Goal: Transaction & Acquisition: Purchase product/service

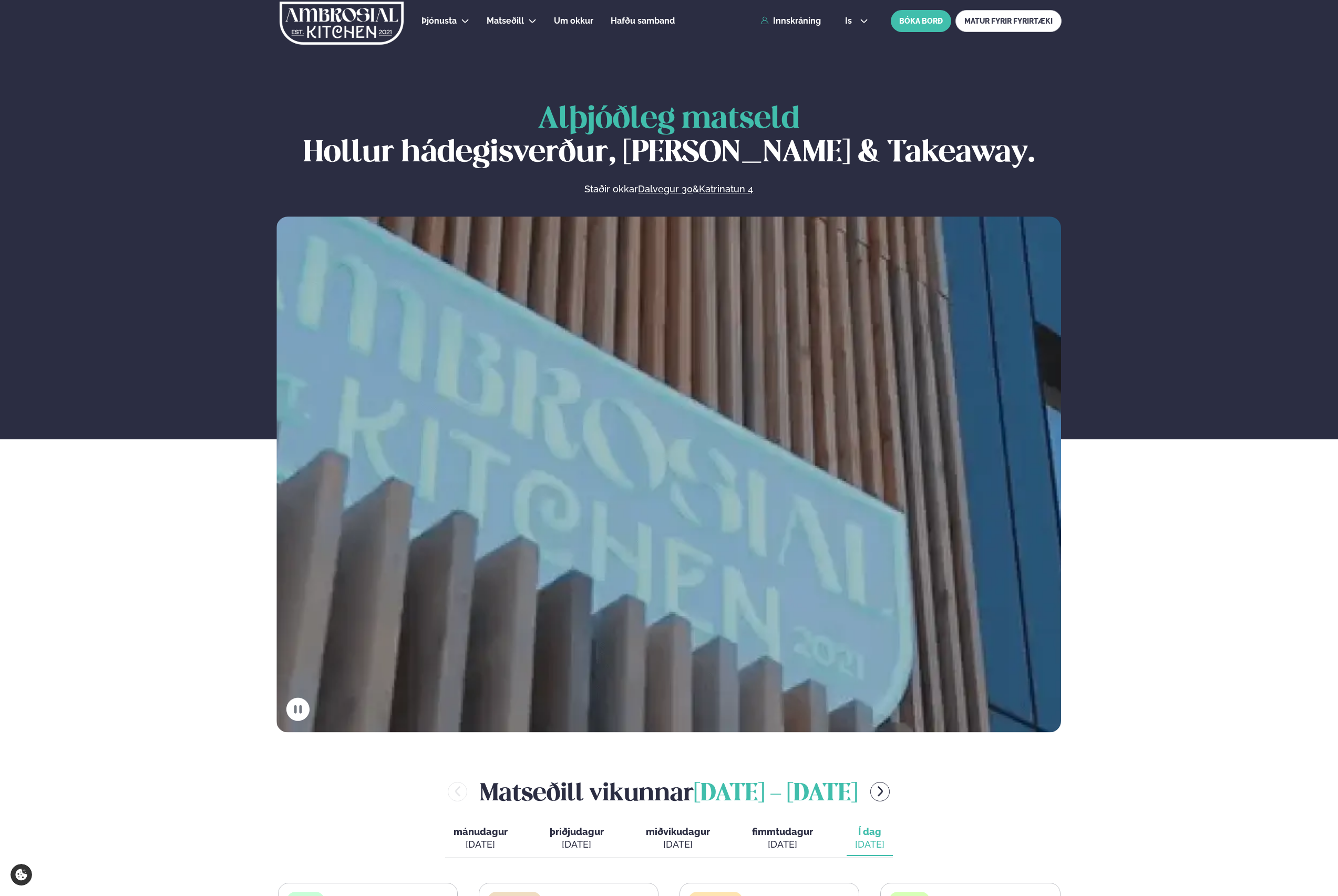
click at [786, 29] on div "Þjónusta Hádegismatur fyrir fyrirtæki Fyrirtækja veitingar Einkapartý Matseðill…" at bounding box center [669, 21] width 848 height 42
click at [788, 17] on link "Innskráning" at bounding box center [790, 21] width 60 height 10
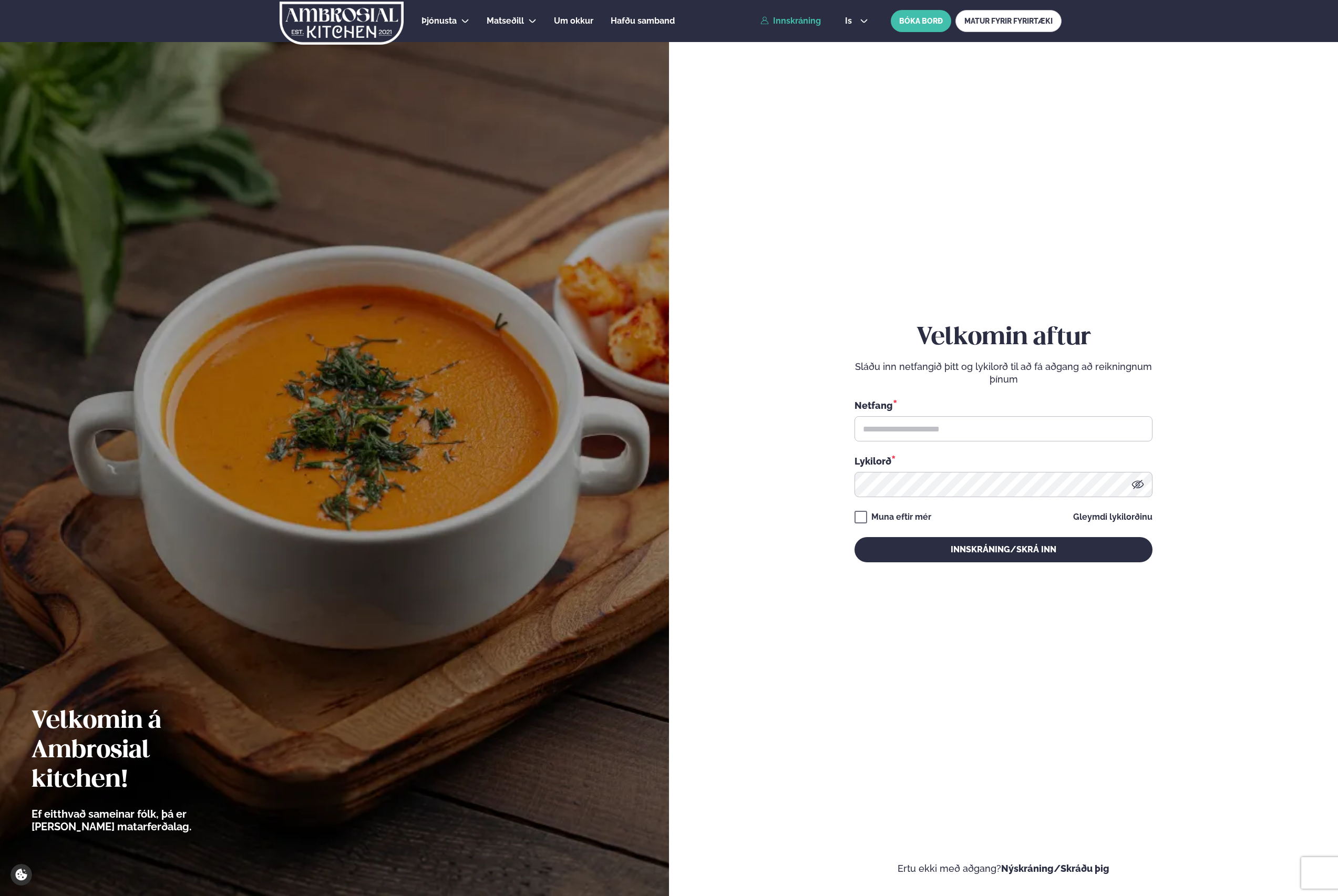
click at [1015, 414] on div "Netfang *" at bounding box center [1003, 420] width 298 height 43
click at [1013, 419] on input "text" at bounding box center [1003, 429] width 298 height 25
type input "**********"
click at [854, 537] on button "Innskráning/Skrá inn" at bounding box center [1003, 550] width 298 height 25
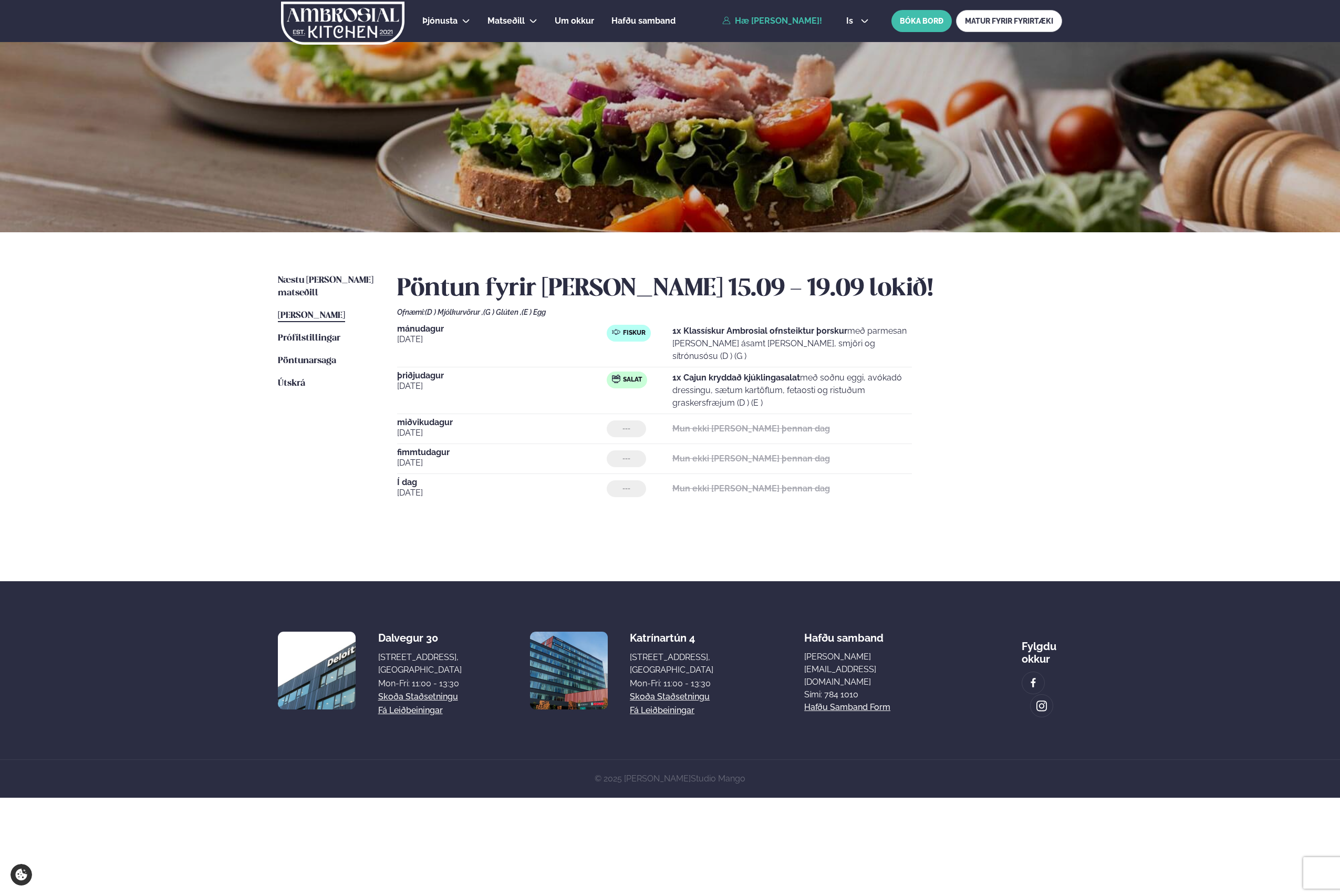
click at [315, 288] on ul "Næstu [PERSON_NAME] matseðill Næsta vika [PERSON_NAME] matseðill [PERSON_NAME] …" at bounding box center [327, 408] width 98 height 269
click at [315, 283] on span "Næstu [PERSON_NAME] matseðill" at bounding box center [325, 286] width 96 height 21
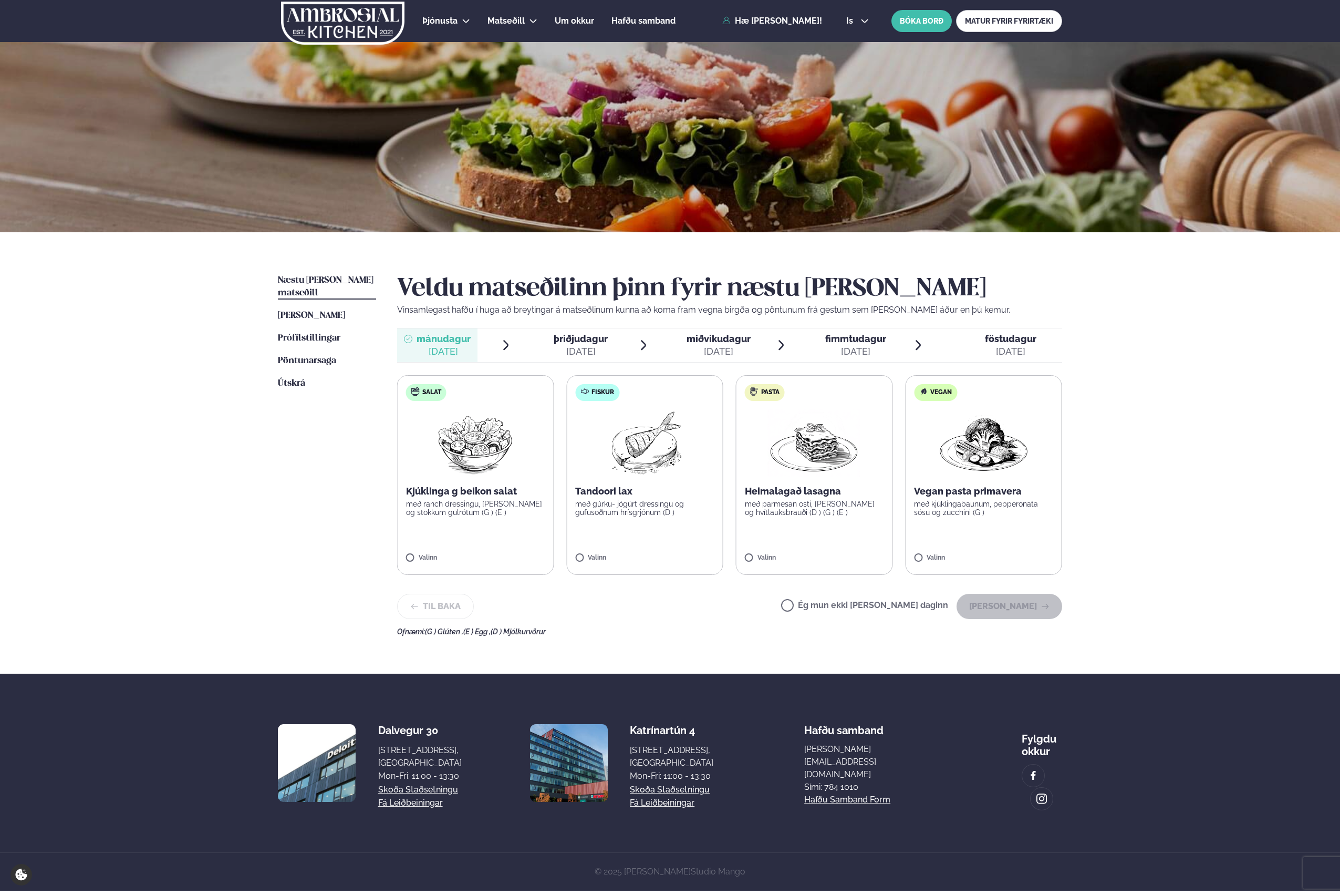
click at [647, 479] on label "Fiskur Tandoori lax með gúrku- jógúrt dressingu og gufusoðnum hrísgrjónum (D ) …" at bounding box center [644, 474] width 157 height 200
click at [604, 551] on label "Fiskur Tandoori lax með gúrku- jógúrt dressingu og gufusoðnum hrísgrjónum (D ) …" at bounding box center [644, 474] width 157 height 200
click at [617, 377] on label "Fiskur Tandoori lax með gúrku- jógúrt dressingu og gufusoðnum hrísgrjónum (D ) …" at bounding box center [644, 474] width 157 height 200
click at [619, 428] on img at bounding box center [644, 442] width 93 height 67
click at [580, 565] on div "Valinn" at bounding box center [645, 559] width 140 height 12
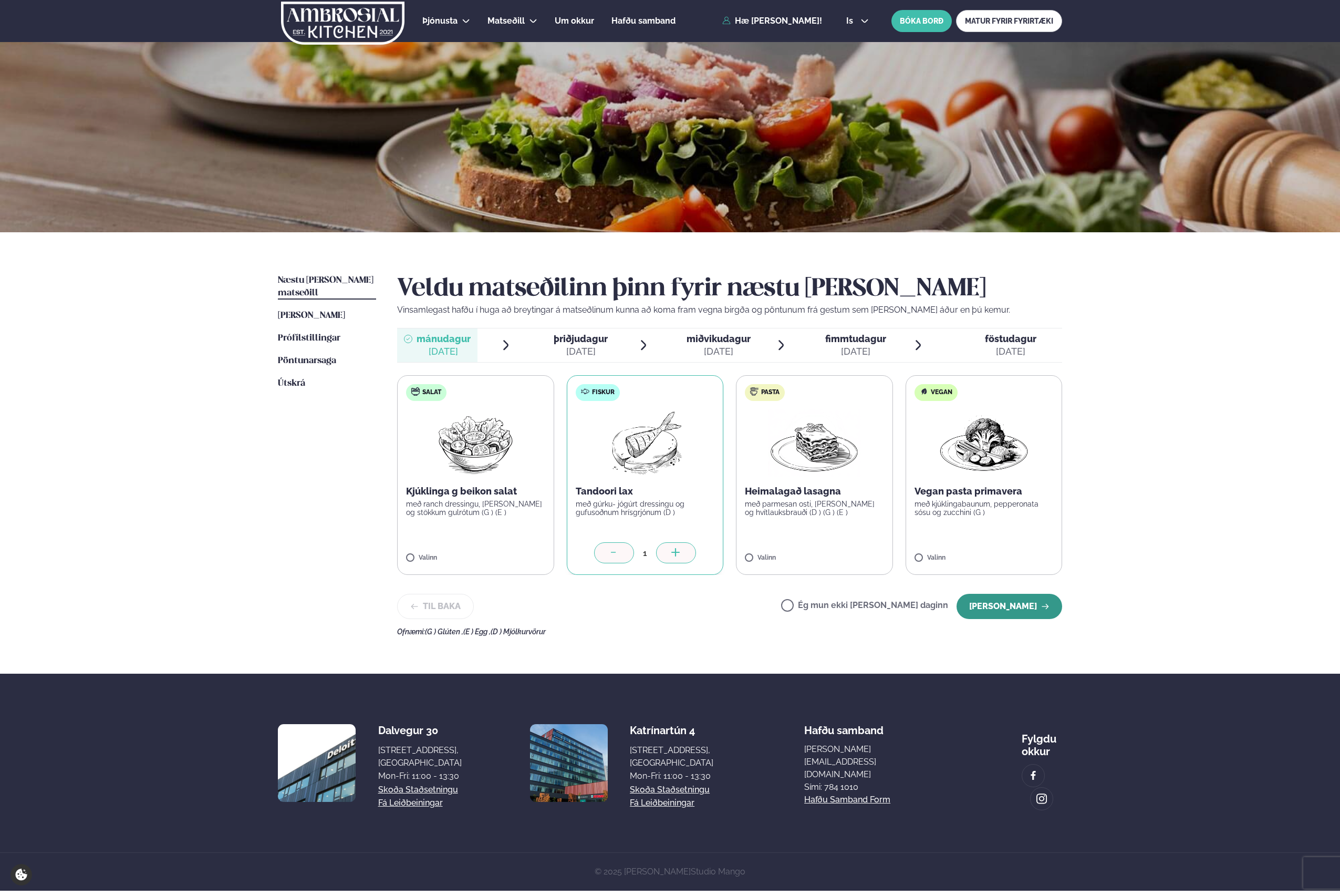
click at [1018, 604] on button "[PERSON_NAME]" at bounding box center [1010, 606] width 106 height 25
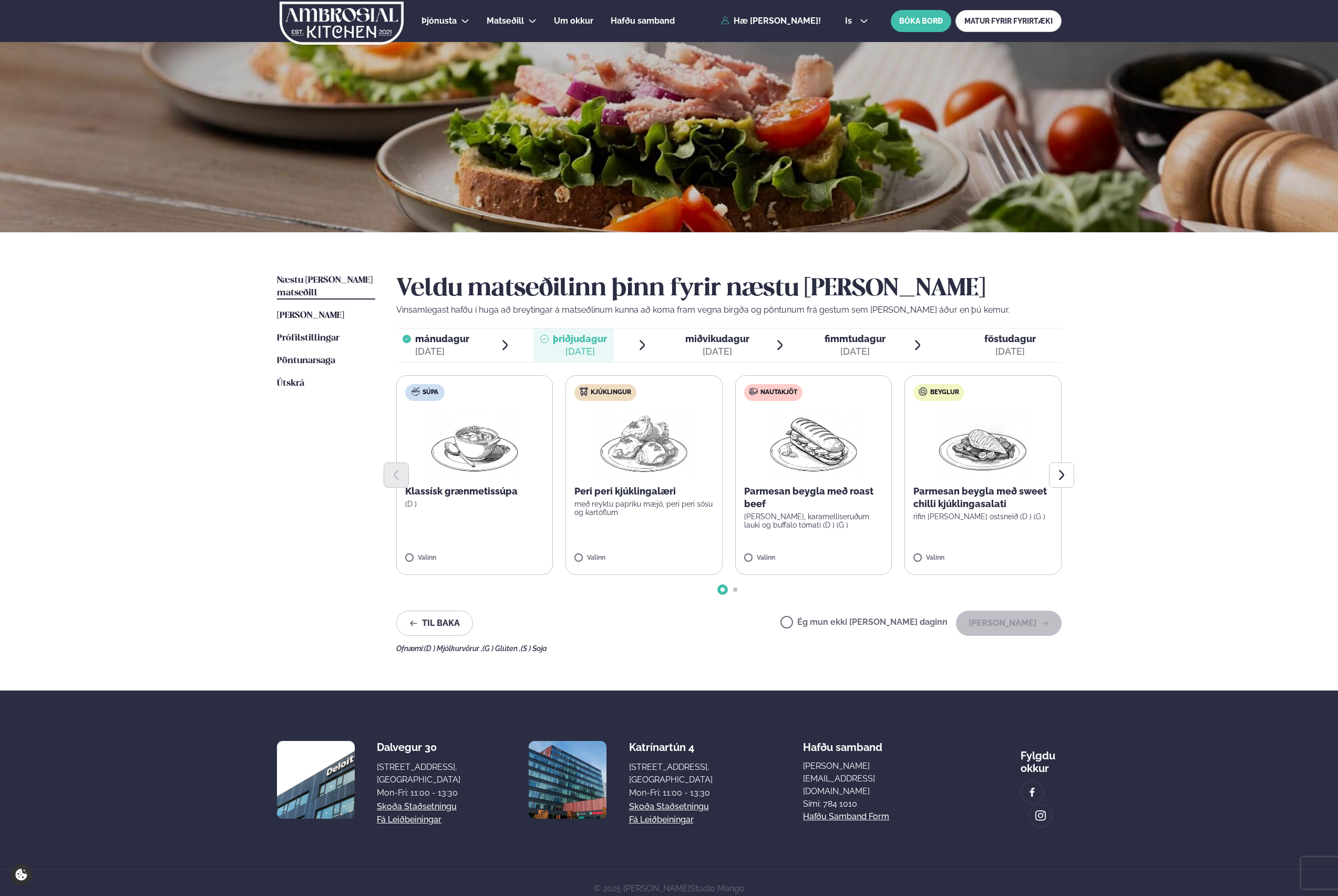
click at [742, 556] on label "Nautakjöt Parmesan beygla með roast beef basil pestó, karamelliseruðum lauki og…" at bounding box center [813, 474] width 157 height 200
drag, startPoint x: 1005, startPoint y: 627, endPoint x: 1049, endPoint y: 466, distance: 166.9
click at [1049, 466] on div "Veldu matseðilinn þinn fyrir næstu [PERSON_NAME] Vinsamlegast hafðu í huga að b…" at bounding box center [728, 463] width 665 height 379
click at [1063, 467] on button "Next slide" at bounding box center [1061, 474] width 25 height 25
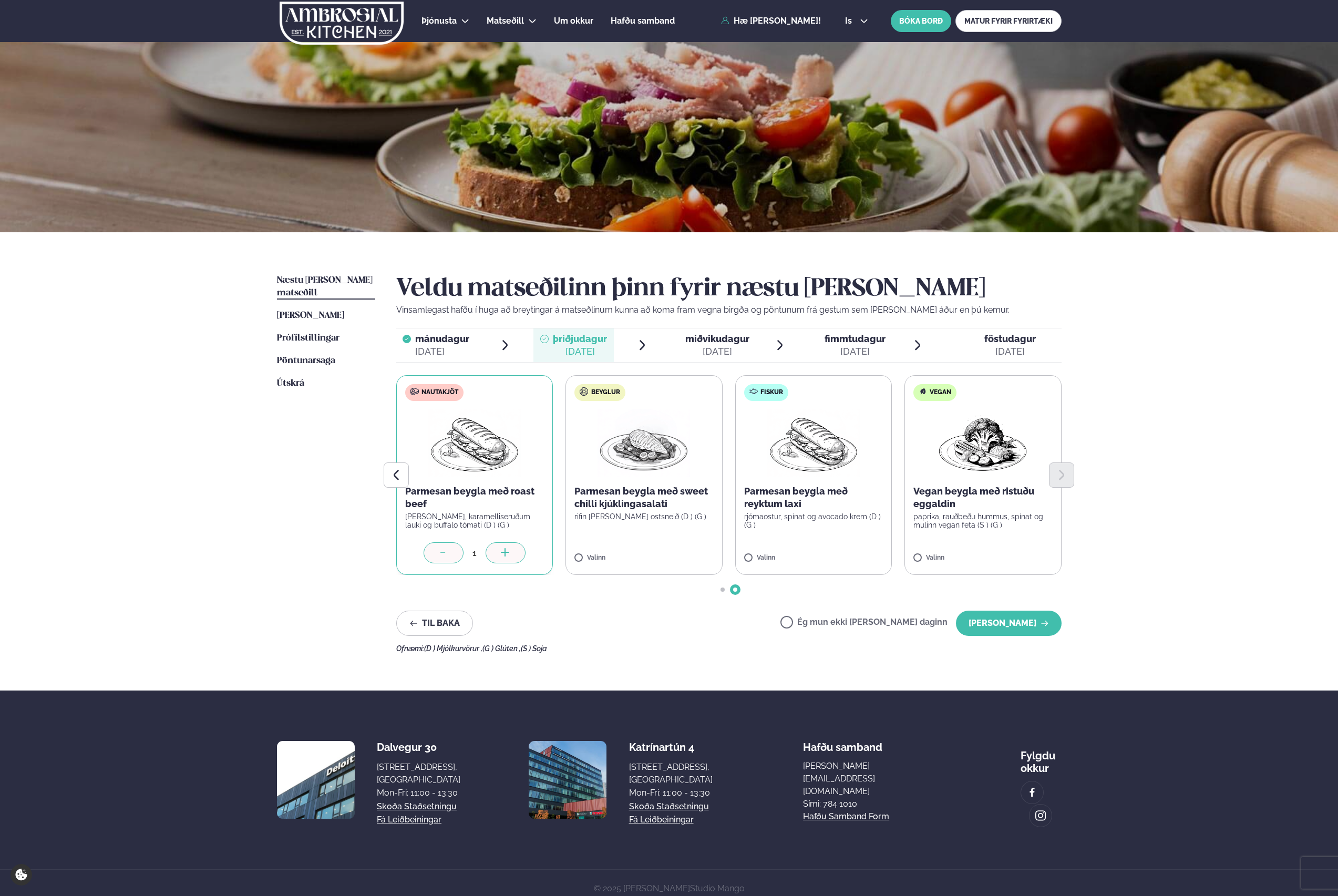
click at [440, 554] on icon at bounding box center [443, 553] width 11 height 11
click at [1016, 621] on button "[PERSON_NAME]" at bounding box center [1008, 623] width 106 height 25
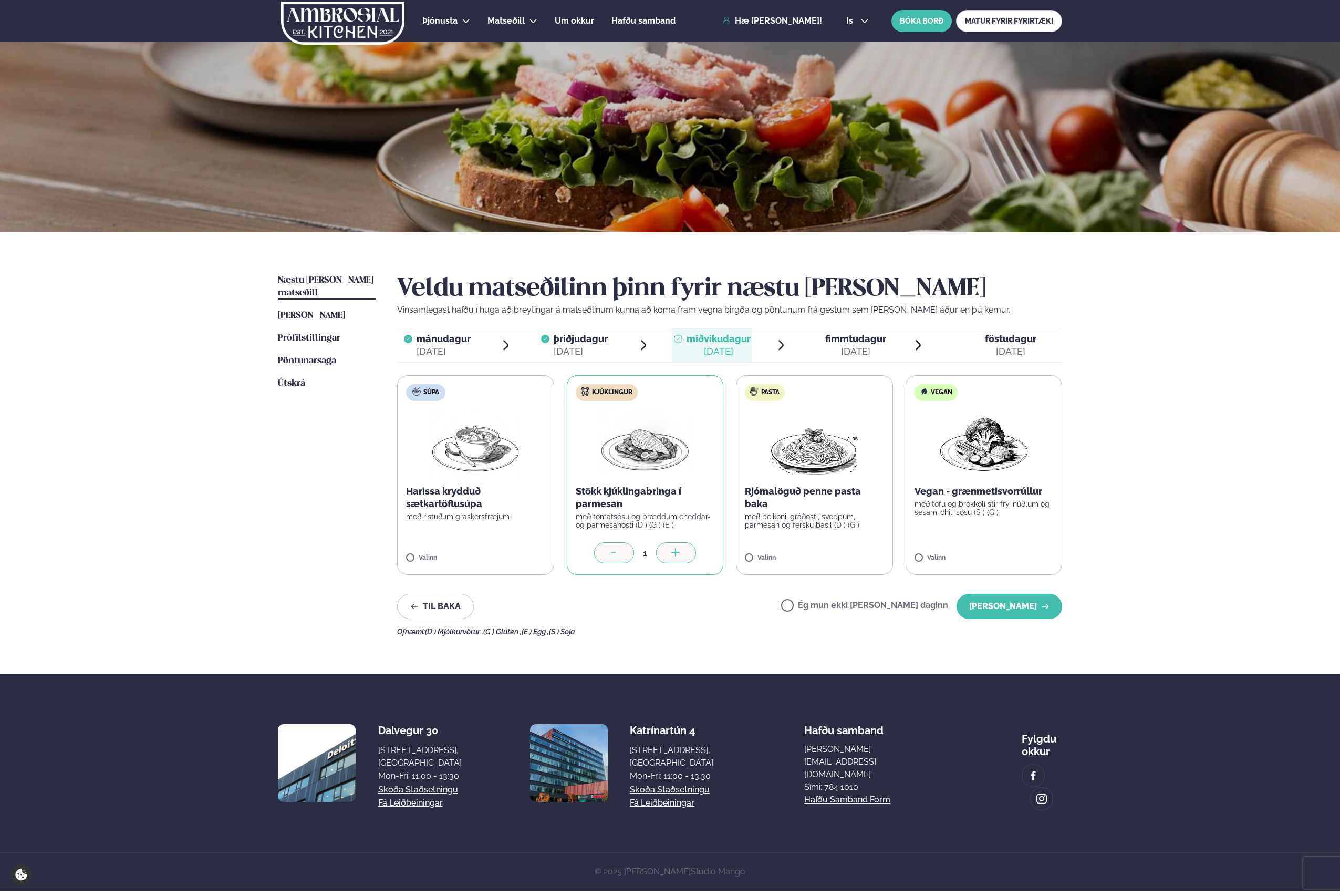
click at [623, 554] on div at bounding box center [614, 552] width 40 height 21
click at [1010, 609] on button "[PERSON_NAME]" at bounding box center [1010, 606] width 106 height 25
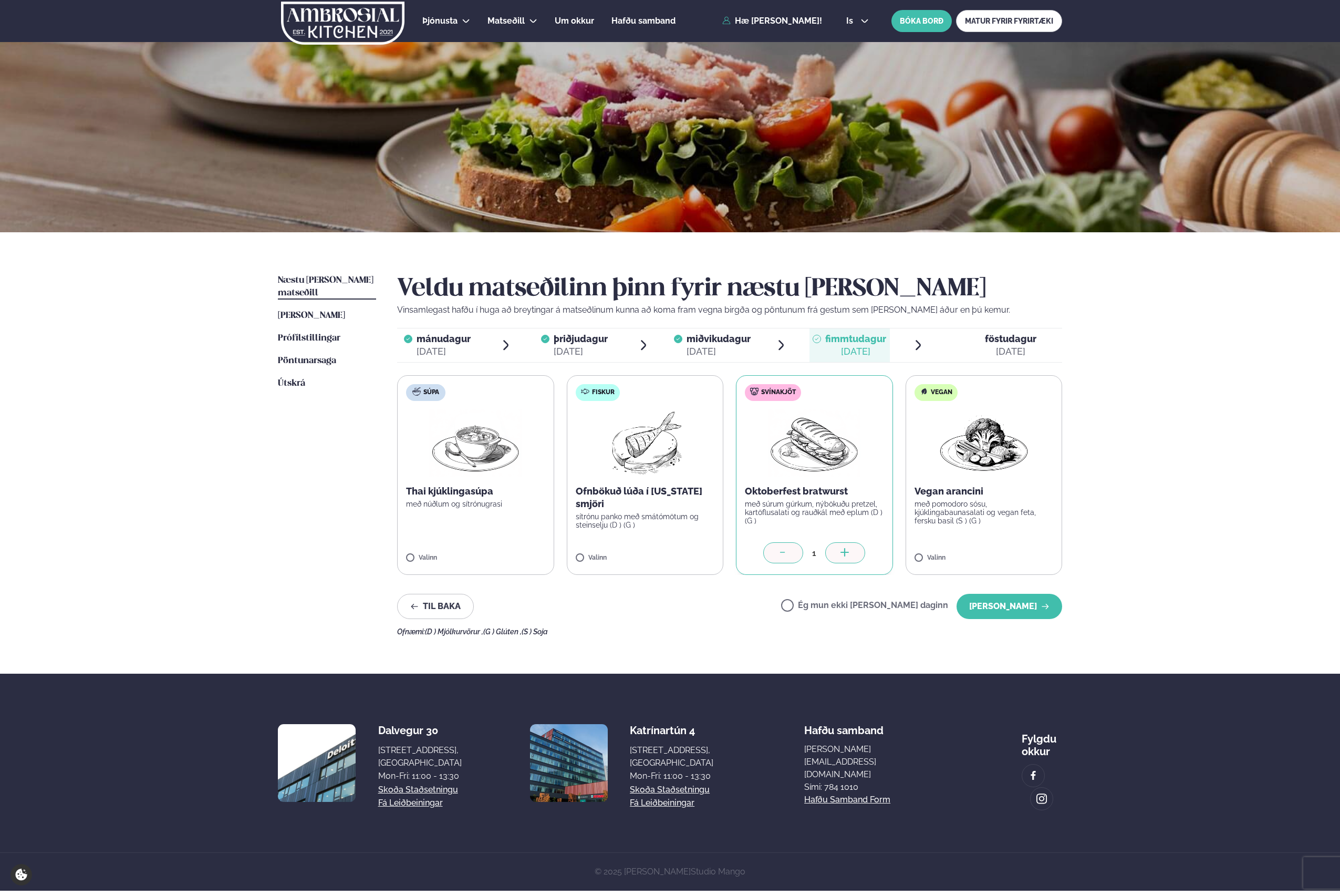
drag, startPoint x: 1015, startPoint y: 605, endPoint x: 1162, endPoint y: 505, distance: 177.8
click at [1153, 508] on div "Þjónusta Hádegismatur fyrir fyrirtæki Fyrirtækja veitingar Einkapartý Matseðill…" at bounding box center [670, 445] width 1340 height 891
click at [1006, 606] on button "[PERSON_NAME]" at bounding box center [1010, 606] width 106 height 25
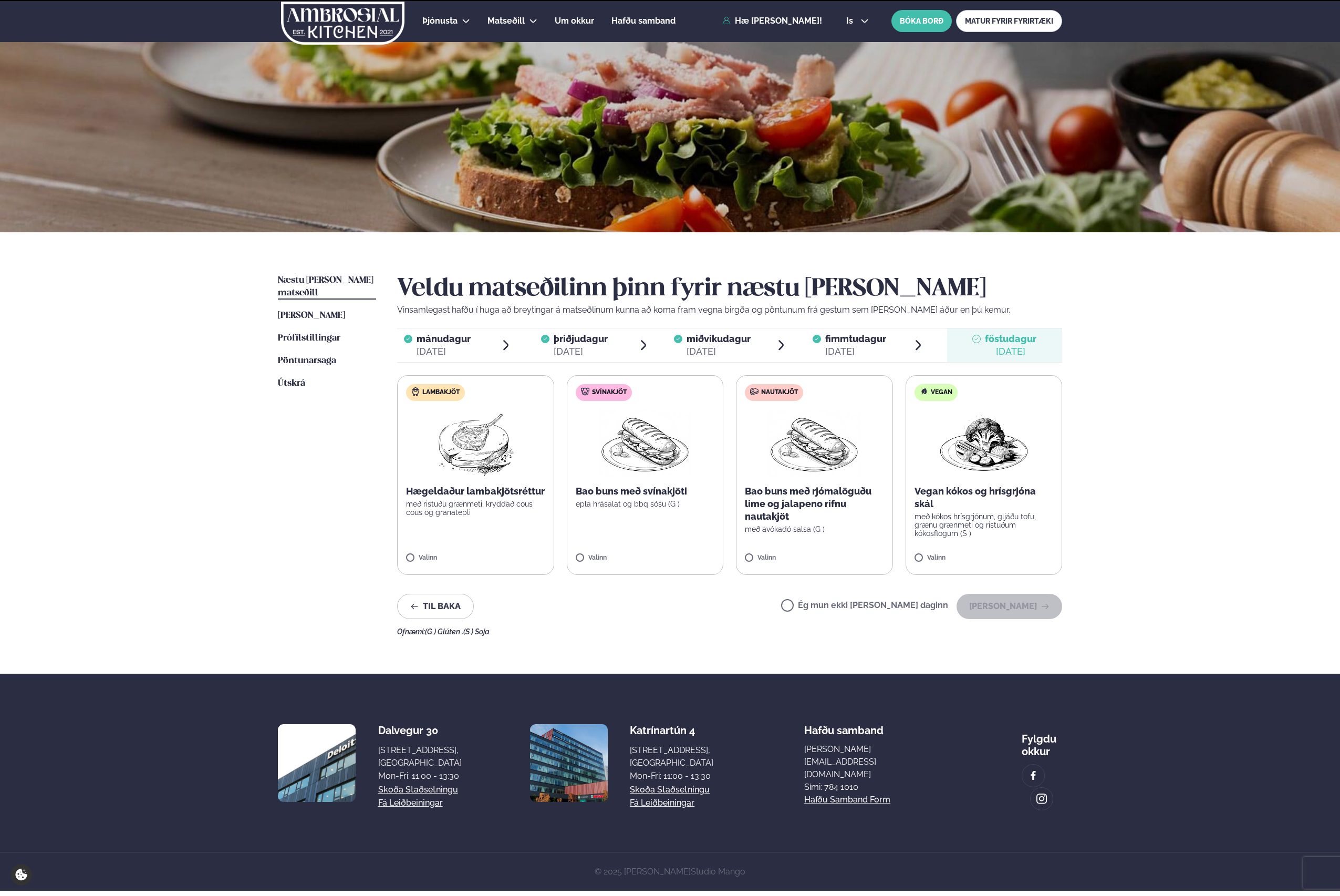
click at [1238, 559] on div "Þjónusta Hádegismatur fyrir fyrirtæki Fyrirtækja veitingar Einkapartý Matseðill…" at bounding box center [670, 445] width 1340 height 891
click at [431, 551] on label "Lambakjöt Hægeldaður lambakjötsréttur með ristuðu grænmeti, kryddað cous cous o…" at bounding box center [475, 474] width 157 height 200
click at [1187, 425] on div "Þjónusta Hádegismatur fyrir fyrirtæki Fyrirtækja veitingar Einkapartý Matseðill…" at bounding box center [670, 445] width 1340 height 891
click at [1010, 595] on button "[PERSON_NAME]" at bounding box center [1010, 606] width 106 height 25
